Goal: Task Accomplishment & Management: Manage account settings

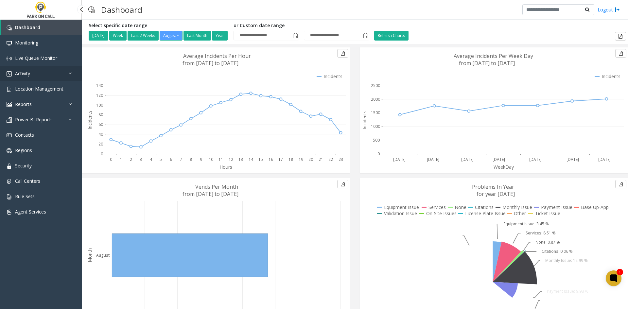
click at [48, 77] on link "Activity" at bounding box center [41, 73] width 82 height 15
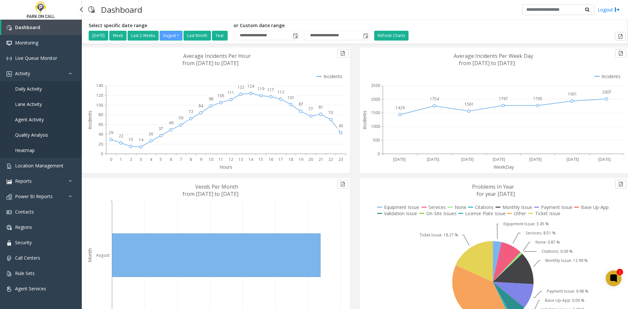
click at [51, 94] on link "Daily Activity" at bounding box center [41, 88] width 82 height 15
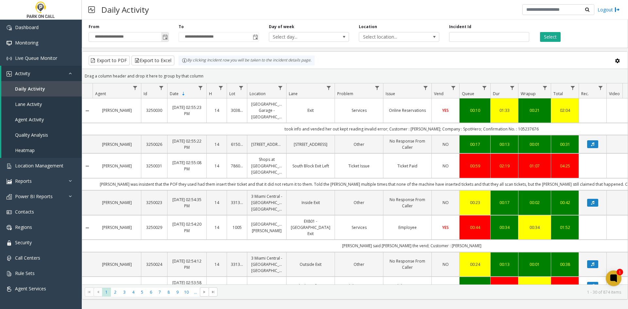
click at [168, 41] on span "Toggle popup" at bounding box center [164, 37] width 7 height 10
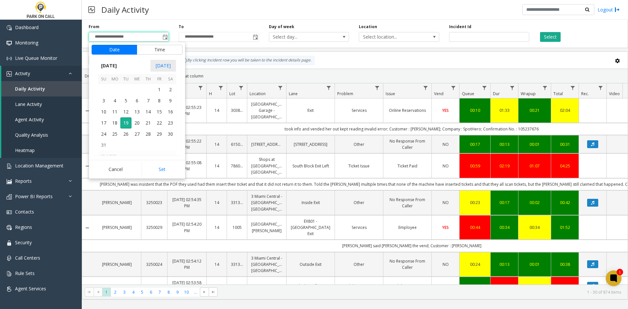
scroll to position [117264, 0]
click at [105, 89] on span "27" at bounding box center [103, 88] width 11 height 11
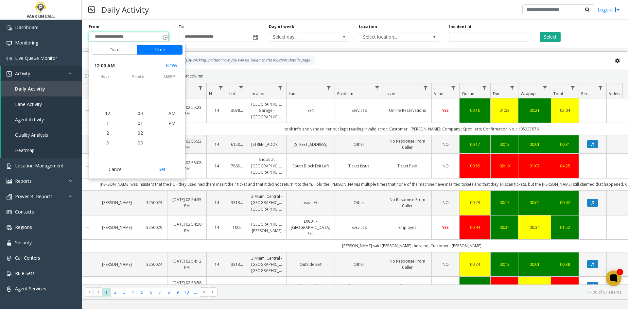
scroll to position [117219, 0]
click at [161, 168] on button "Set" at bounding box center [162, 169] width 41 height 14
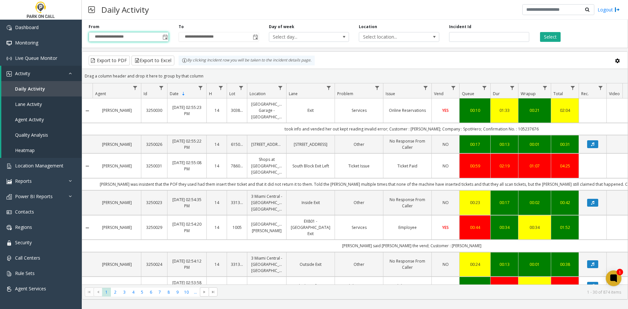
type input "**********"
click at [255, 39] on span "Toggle popup" at bounding box center [255, 37] width 5 height 5
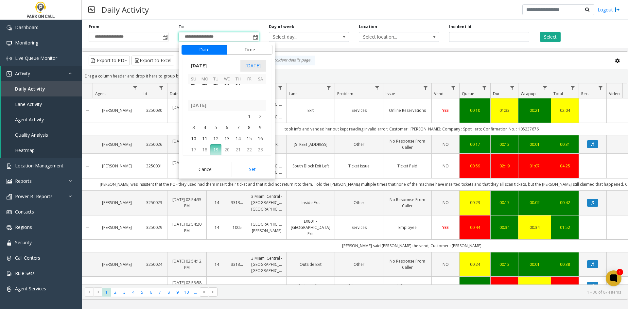
scroll to position [117264, 0]
click at [262, 124] on span "2" at bounding box center [260, 122] width 11 height 11
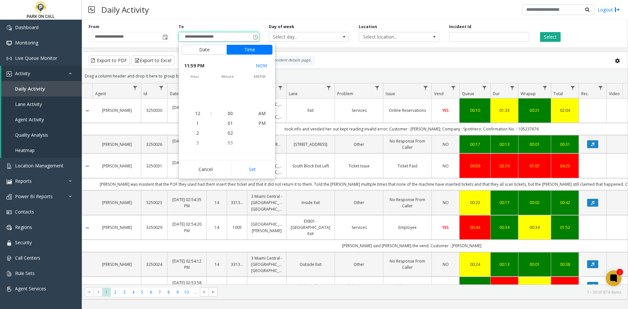
scroll to position [10, 0]
click at [255, 165] on button "Set" at bounding box center [252, 169] width 41 height 14
type input "**********"
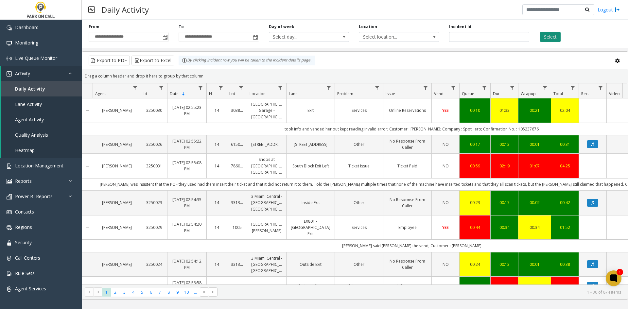
click at [553, 37] on button "Select" at bounding box center [550, 37] width 21 height 10
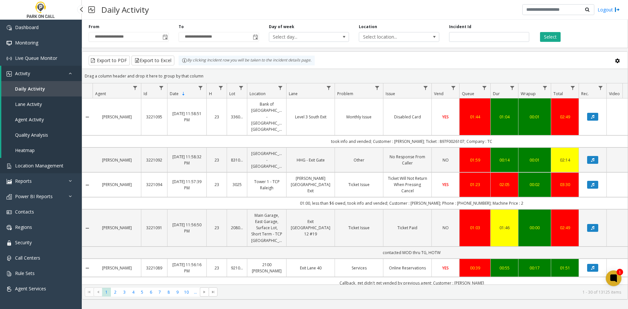
click at [27, 165] on span "Location Management" at bounding box center [39, 166] width 48 height 6
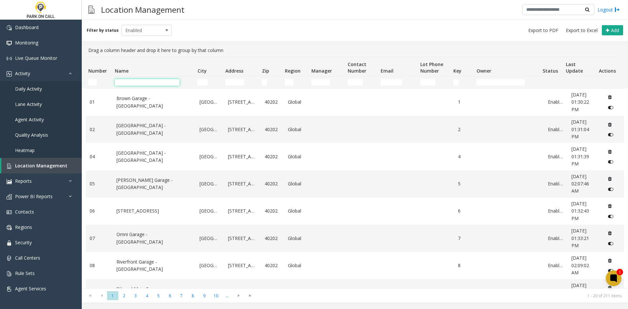
click at [146, 84] on input "Name Filter" at bounding box center [147, 82] width 65 height 7
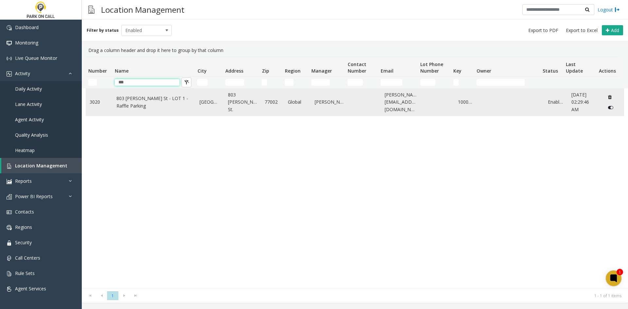
type input "***"
click at [139, 97] on link "803 [PERSON_NAME] St - LOT 1 - Raffle Parking" at bounding box center [154, 102] width 76 height 15
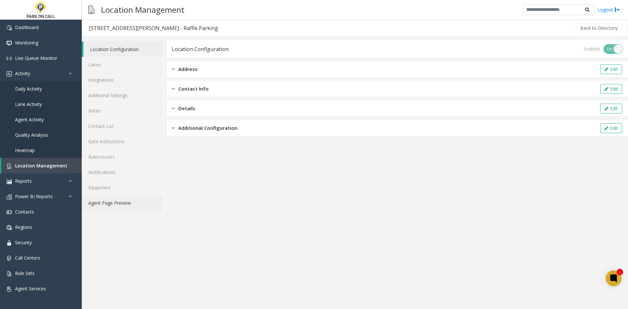
click at [129, 200] on link "Agent Page Preview" at bounding box center [122, 202] width 81 height 15
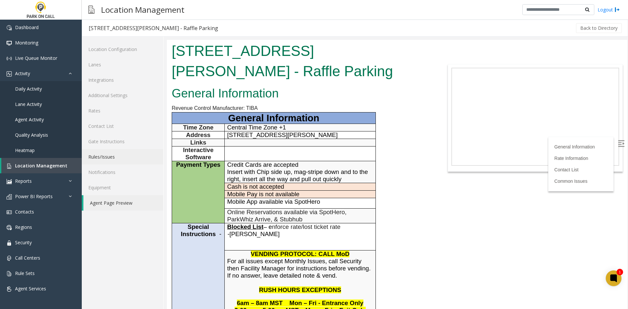
click at [118, 153] on link "Rules/Issues" at bounding box center [122, 156] width 81 height 15
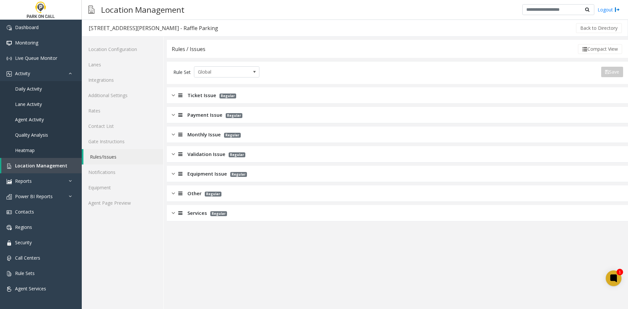
click at [184, 191] on div "Other Regular" at bounding box center [197, 194] width 50 height 8
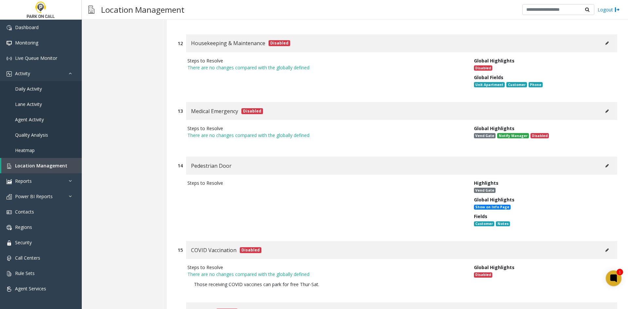
scroll to position [1047, 0]
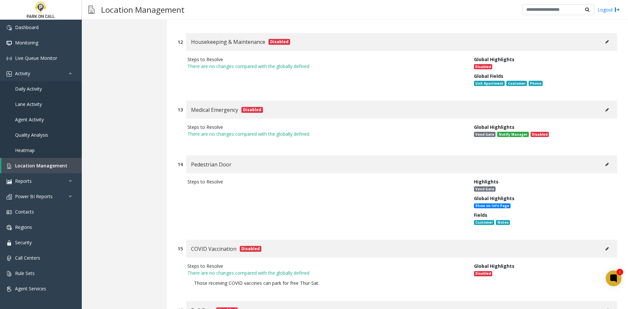
click at [607, 168] on button at bounding box center [607, 165] width 10 height 10
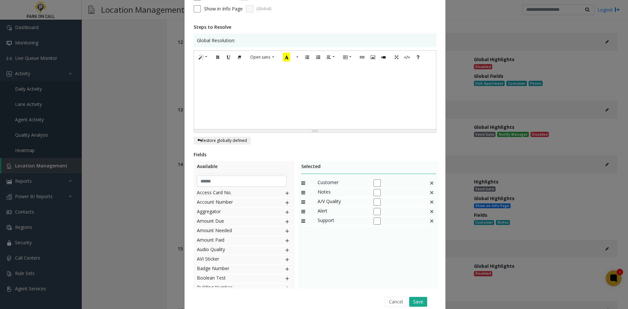
scroll to position [121, 0]
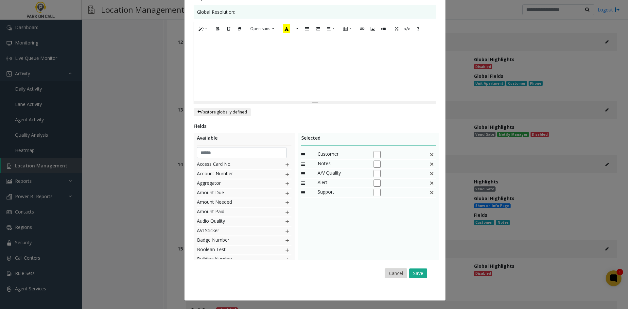
click at [391, 268] on button "Cancel" at bounding box center [396, 273] width 23 height 10
